Goal: Task Accomplishment & Management: Manage account settings

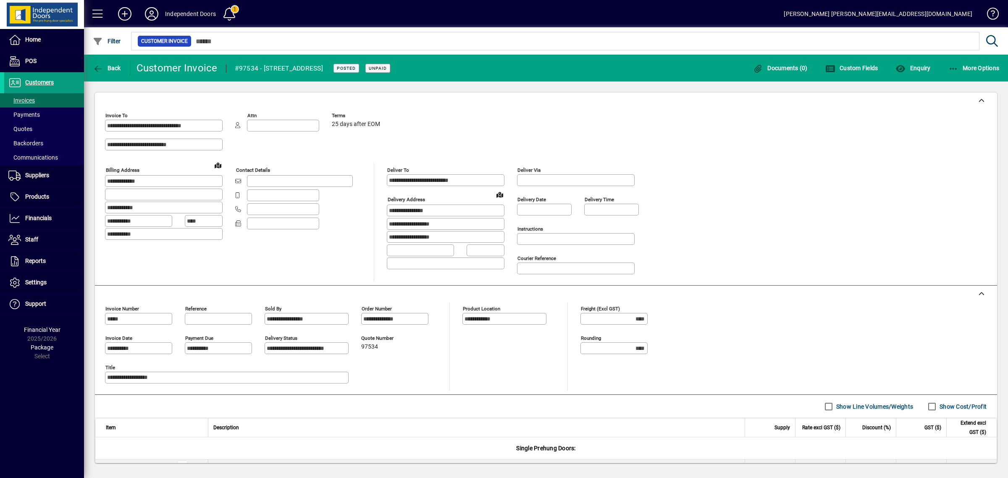
scroll to position [149, 0]
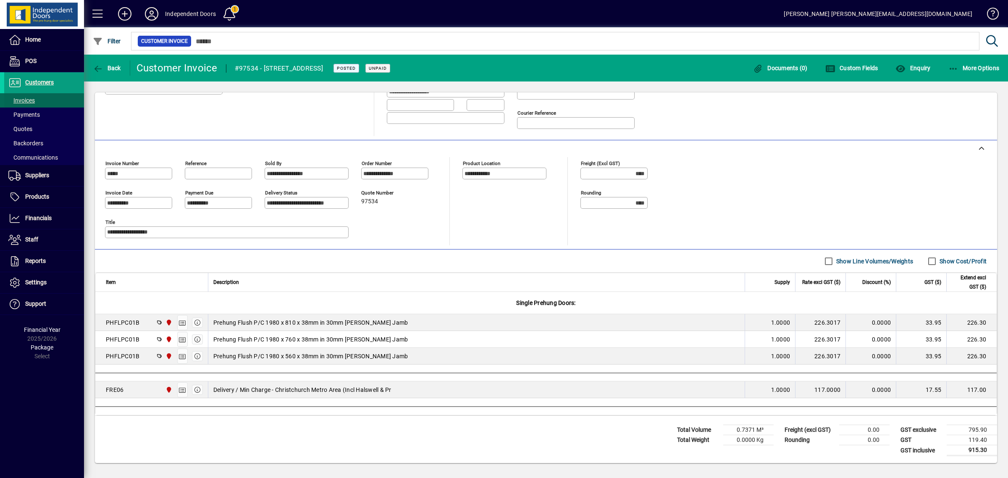
click at [27, 97] on span "Invoices" at bounding box center [21, 100] width 26 height 7
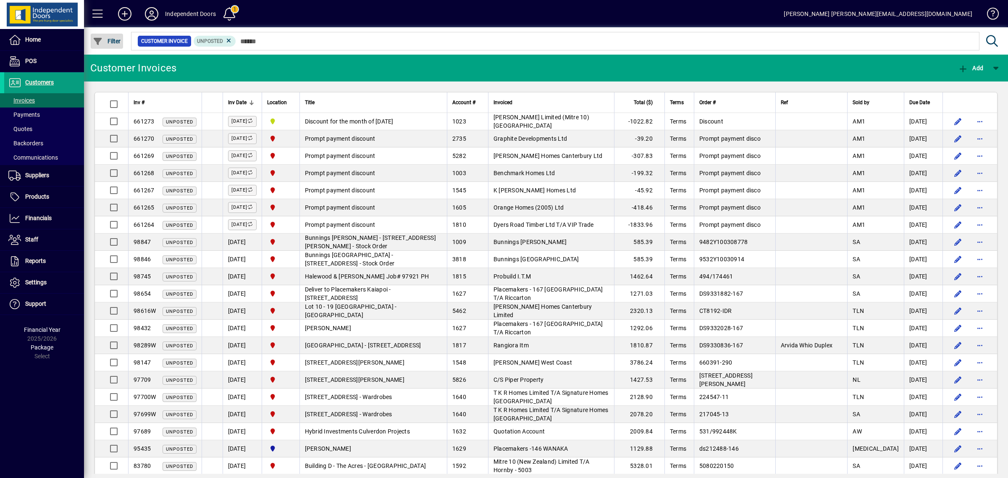
click at [112, 41] on span "Filter" at bounding box center [107, 41] width 28 height 7
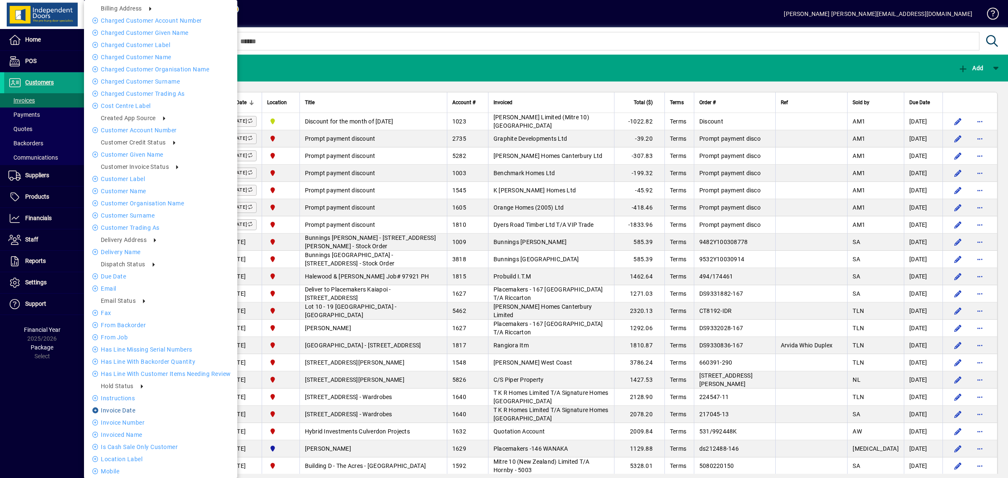
click at [115, 408] on li "Invoice date" at bounding box center [160, 410] width 153 height 10
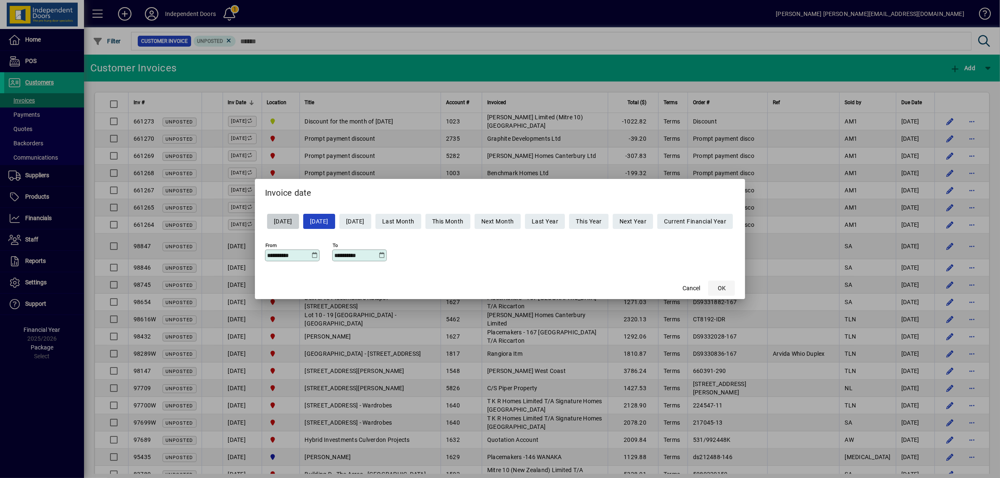
click at [726, 291] on span "OK" at bounding box center [722, 288] width 8 height 9
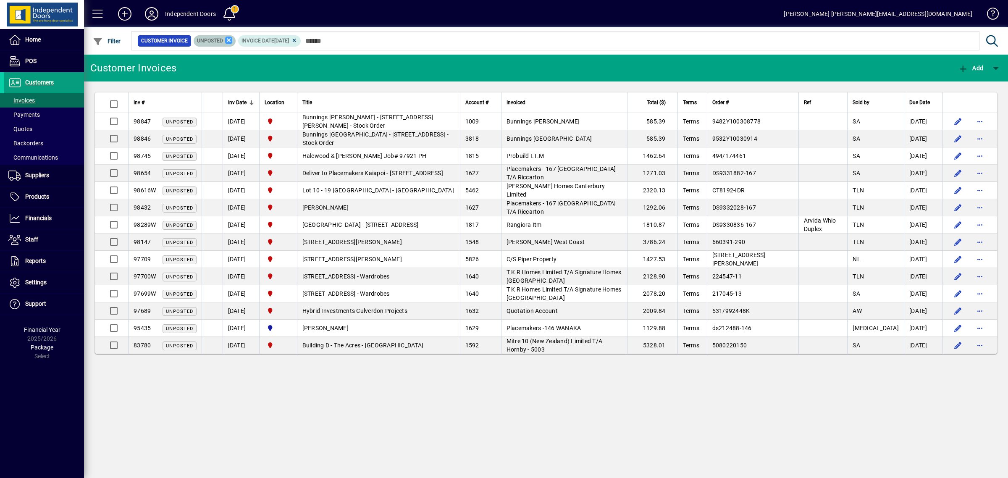
click at [228, 39] on icon at bounding box center [229, 41] width 8 height 8
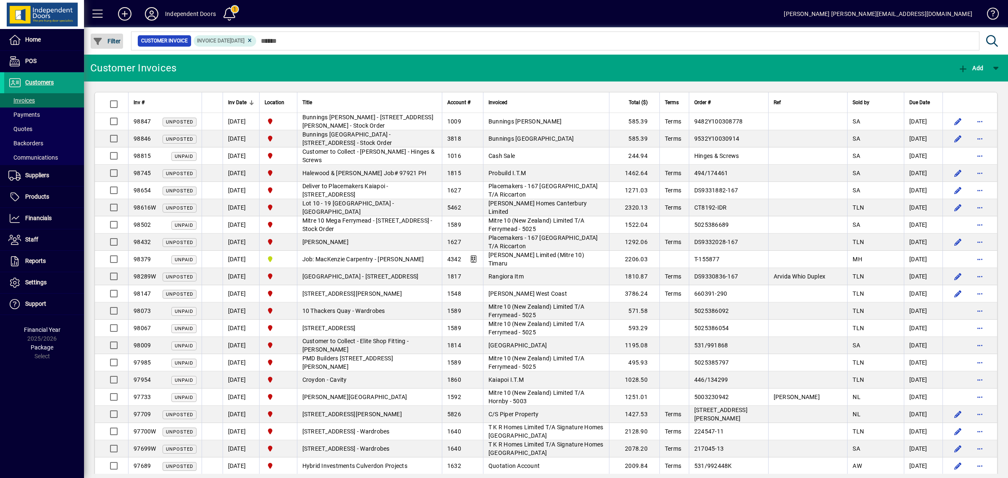
click at [102, 36] on span "button" at bounding box center [107, 41] width 32 height 20
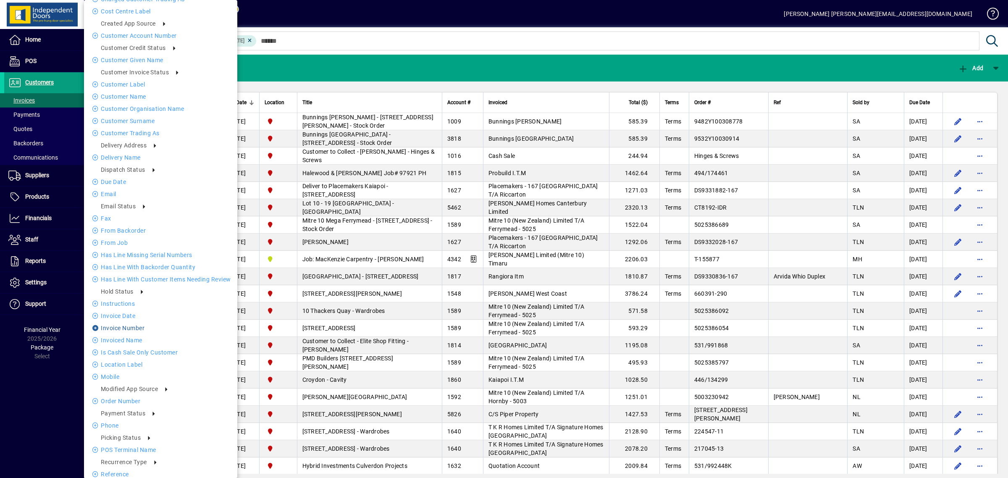
scroll to position [137, 0]
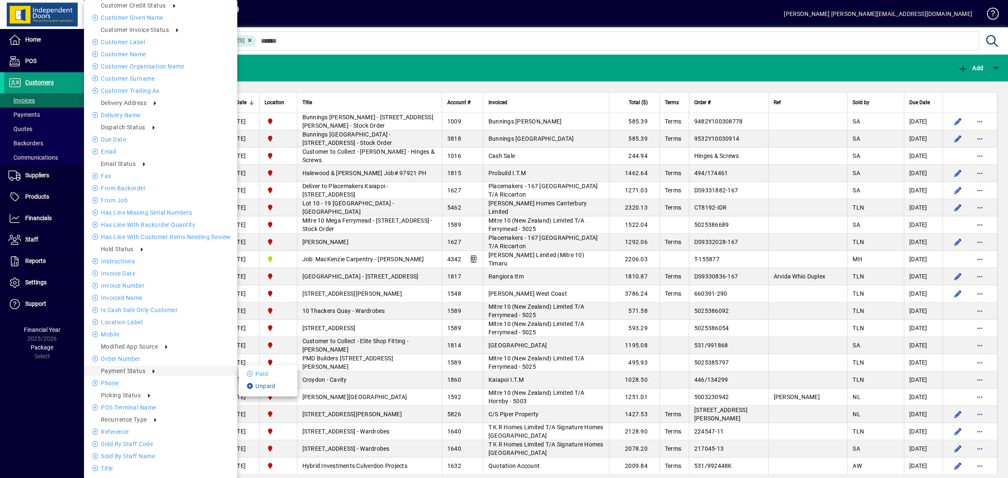
click at [264, 385] on li "Unpaid" at bounding box center [268, 386] width 59 height 10
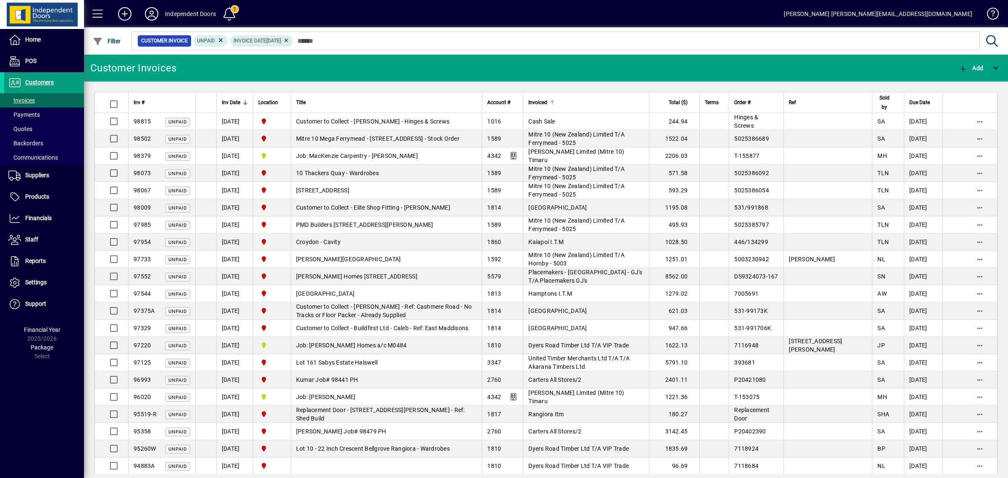
click at [532, 102] on span "Invoiced" at bounding box center [537, 102] width 19 height 9
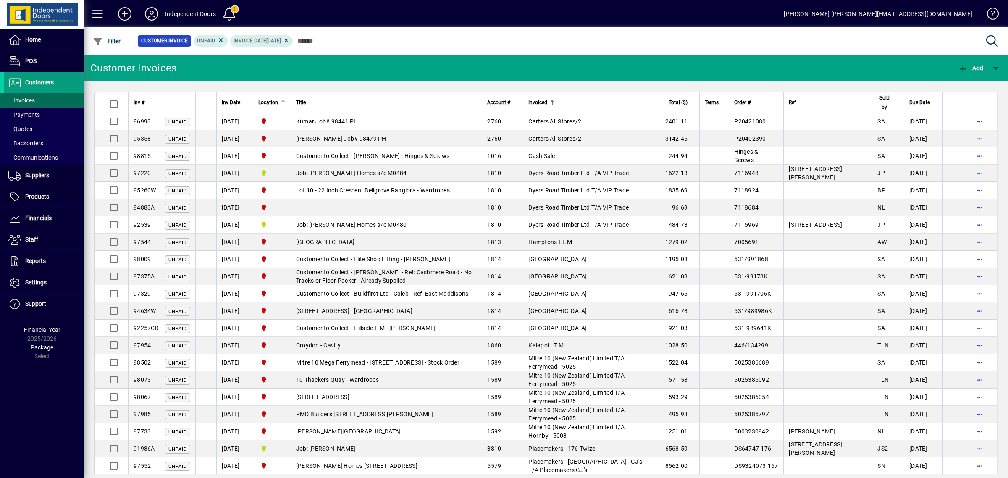
click at [274, 105] on span "Location" at bounding box center [268, 102] width 20 height 9
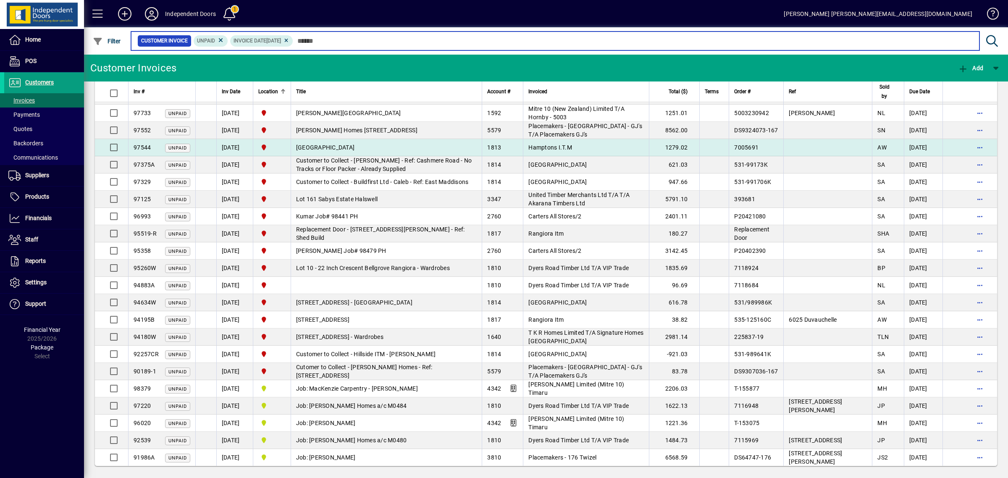
scroll to position [117, 0]
